Goal: Transaction & Acquisition: Download file/media

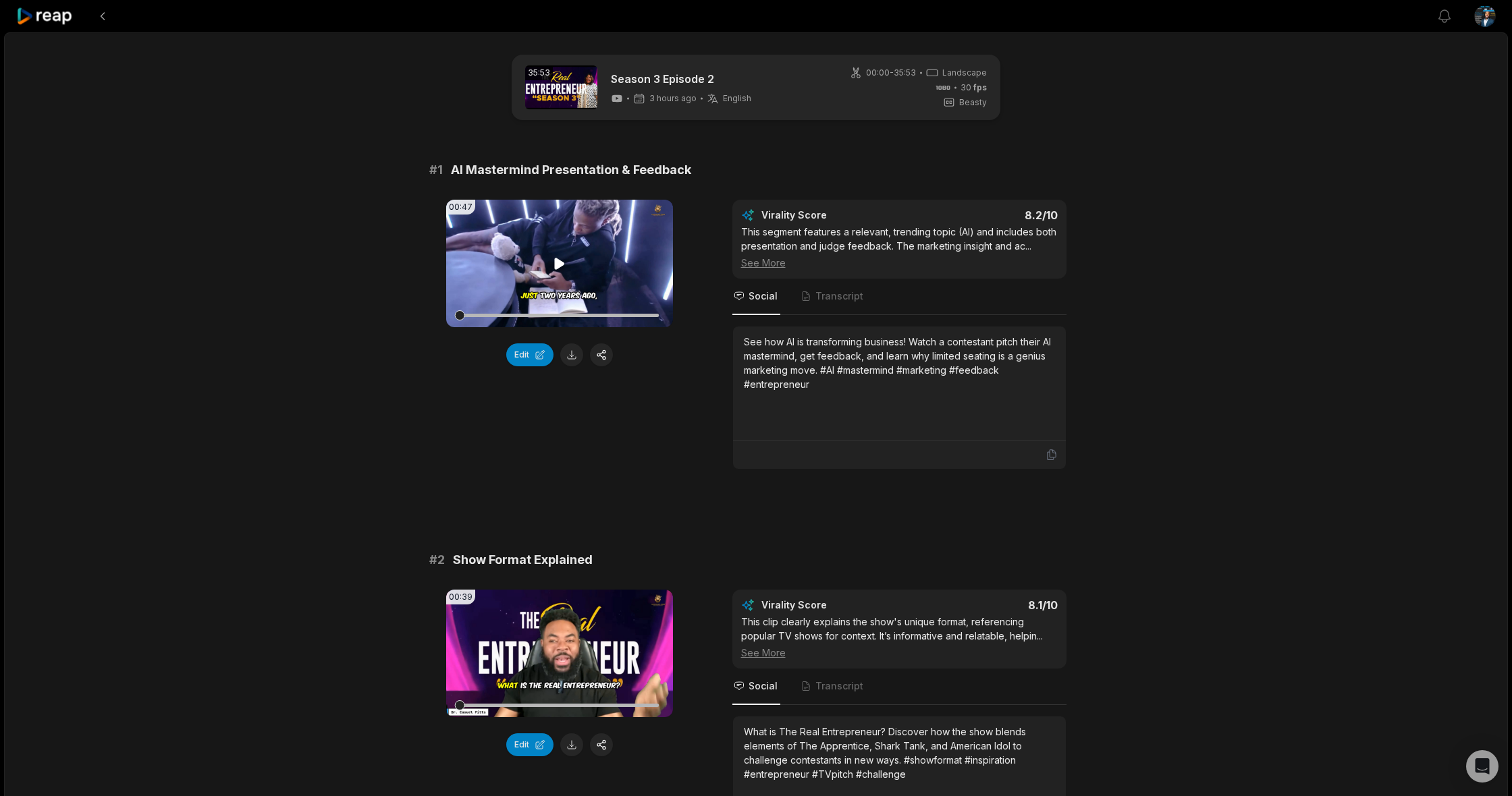
click at [557, 261] on icon at bounding box center [559, 264] width 10 height 12
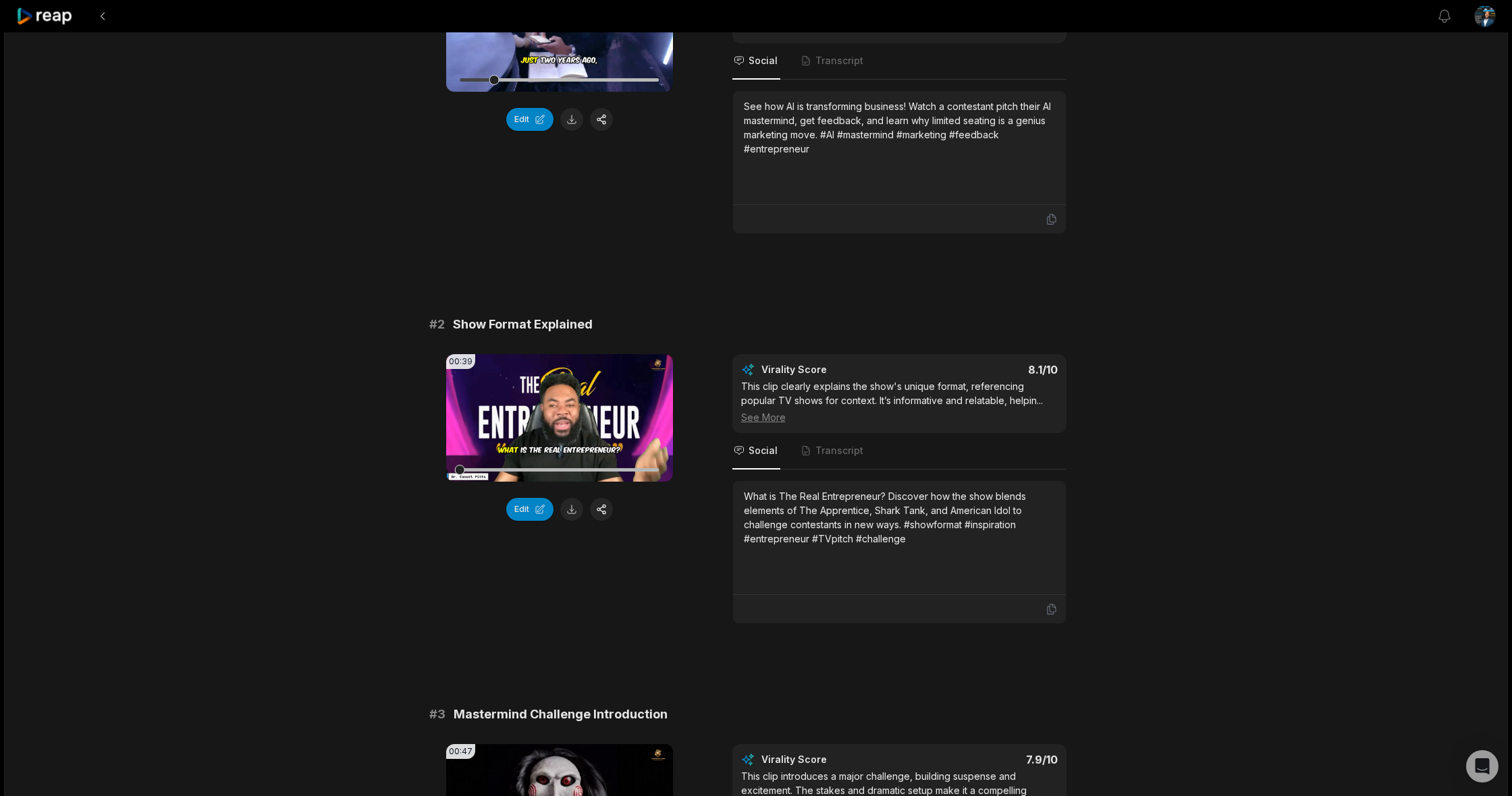
scroll to position [237, 0]
click at [556, 419] on icon at bounding box center [559, 417] width 10 height 12
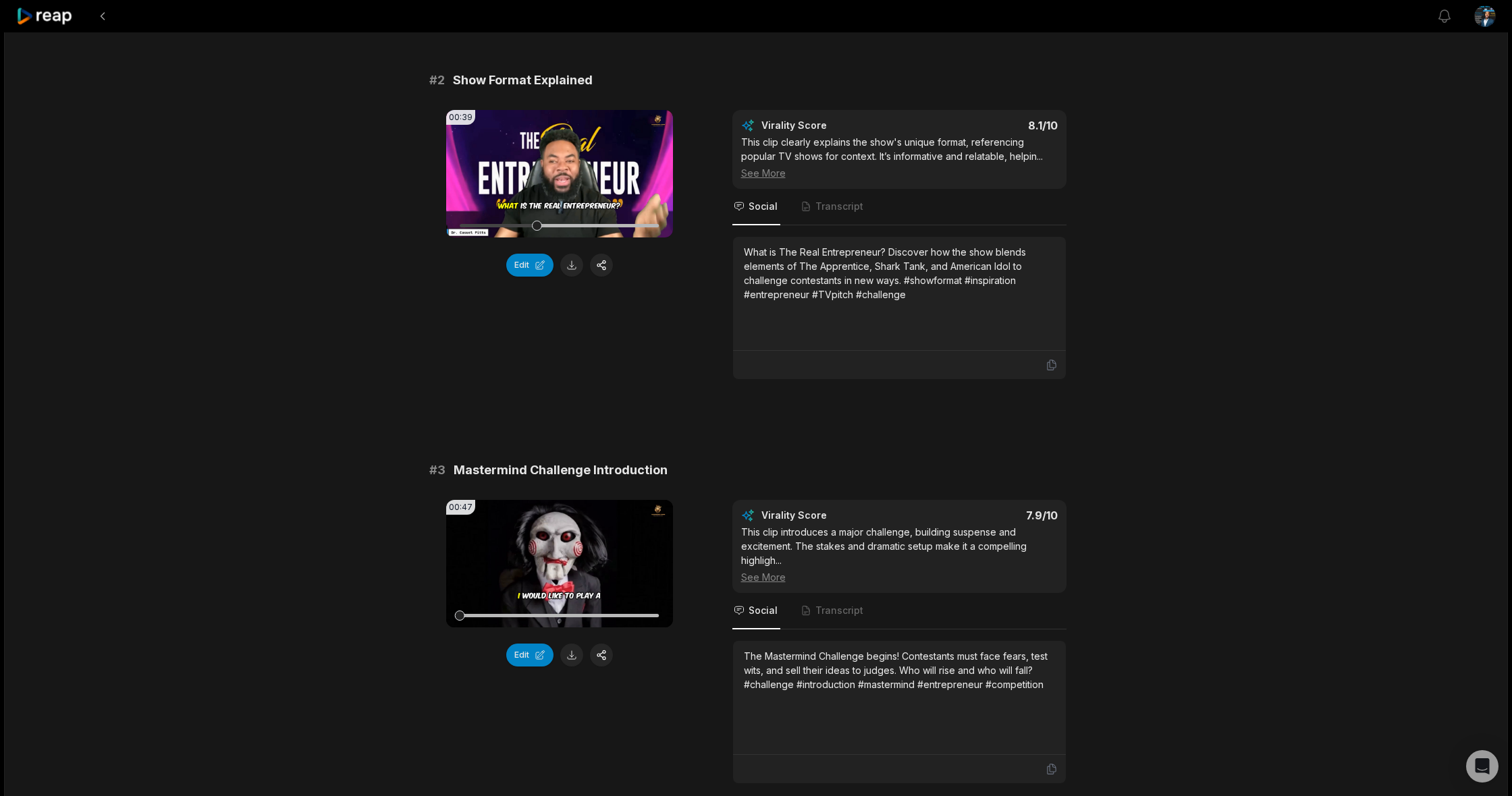
scroll to position [500, 0]
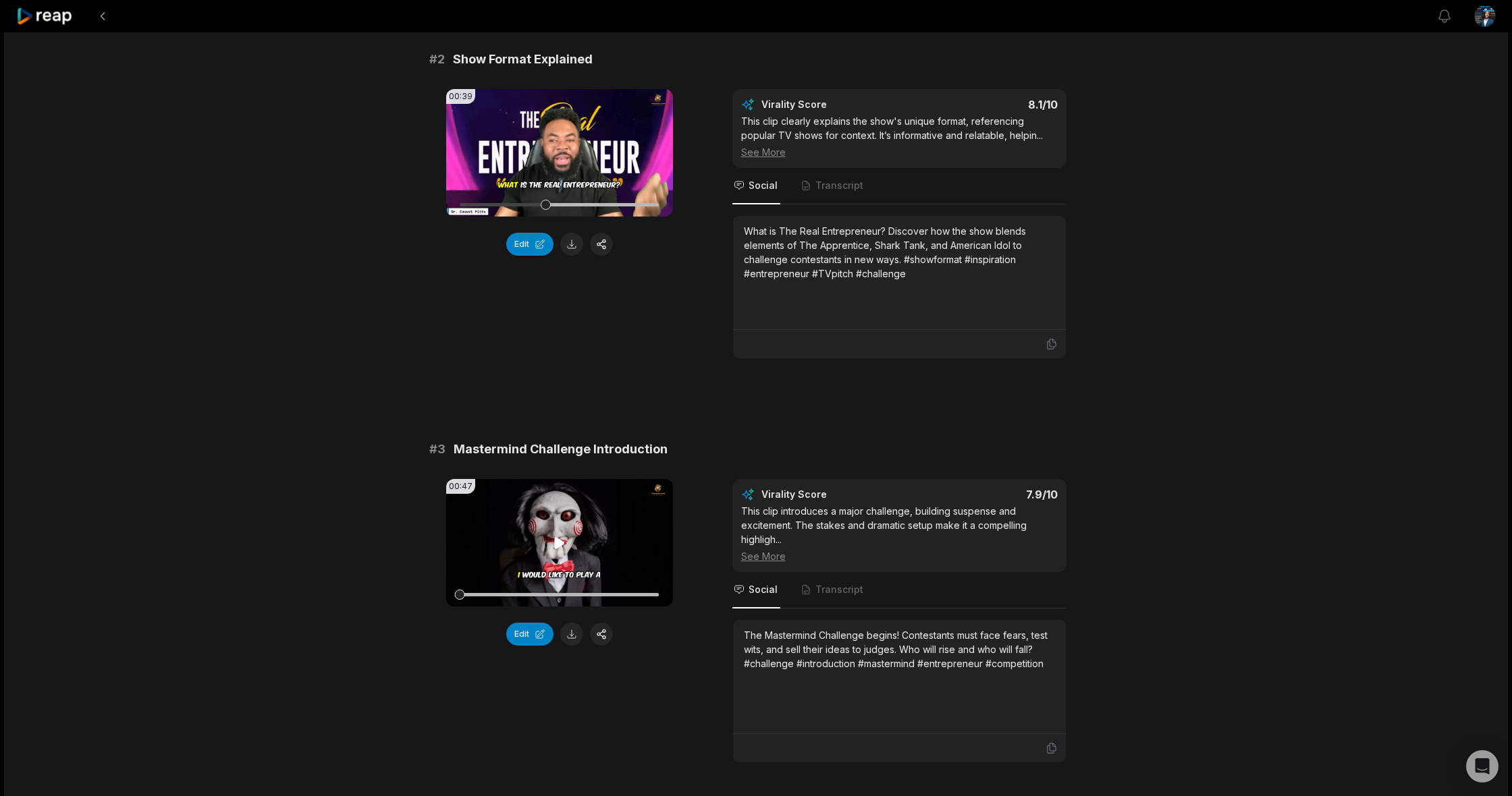
click at [559, 542] on icon at bounding box center [559, 542] width 10 height 12
click at [572, 632] on button at bounding box center [571, 633] width 23 height 23
